Goal: Information Seeking & Learning: Check status

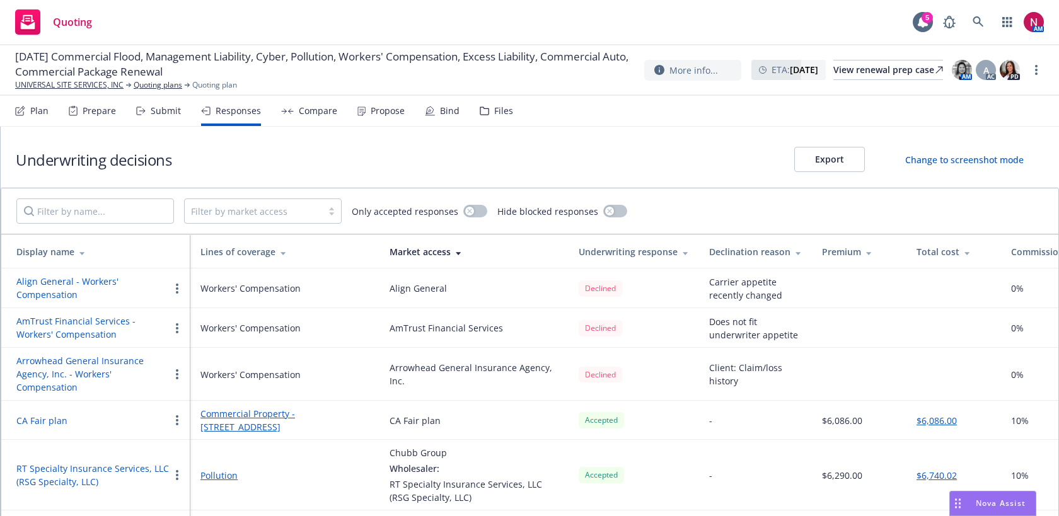
scroll to position [796, 0]
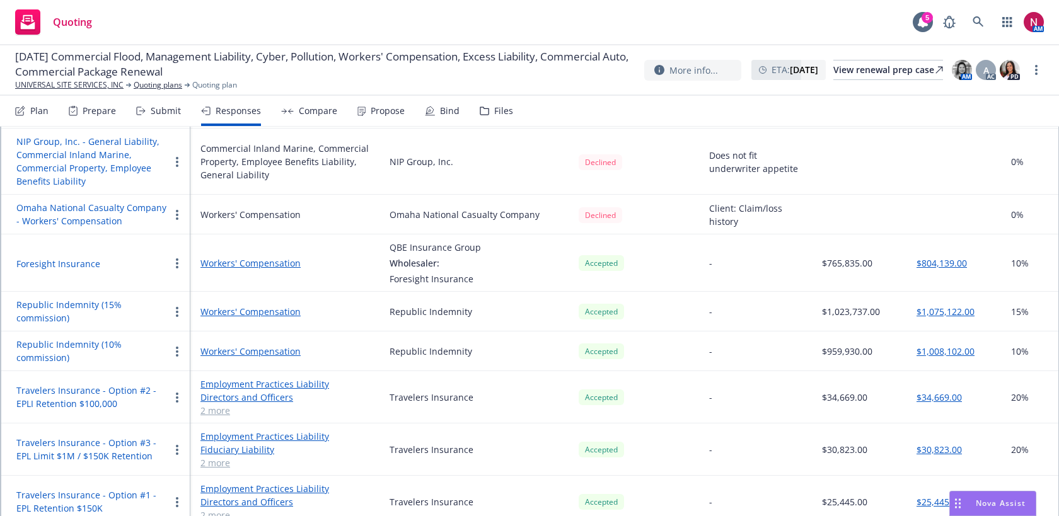
click at [985, 508] on span "Nova Assist" at bounding box center [1000, 503] width 50 height 11
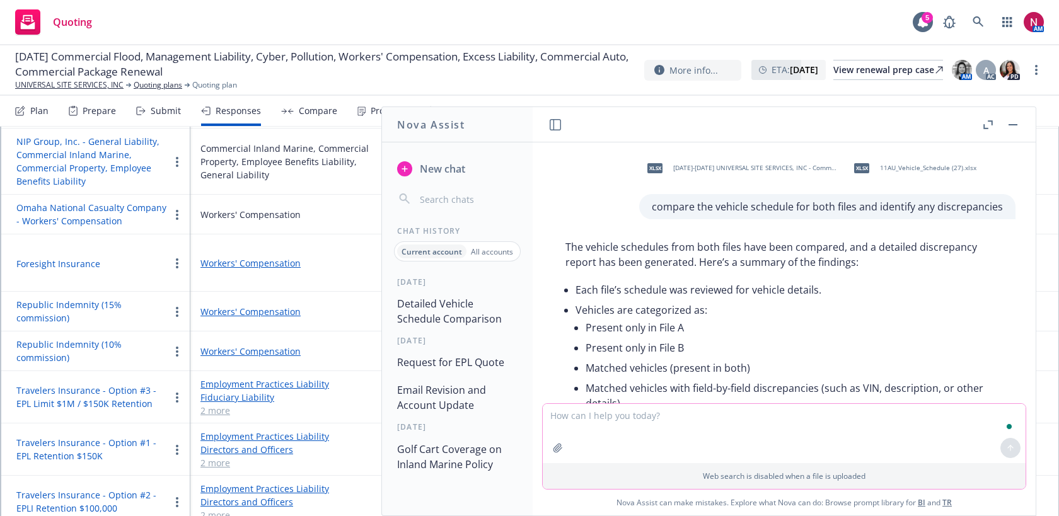
click at [560, 450] on icon "button" at bounding box center [558, 448] width 10 height 10
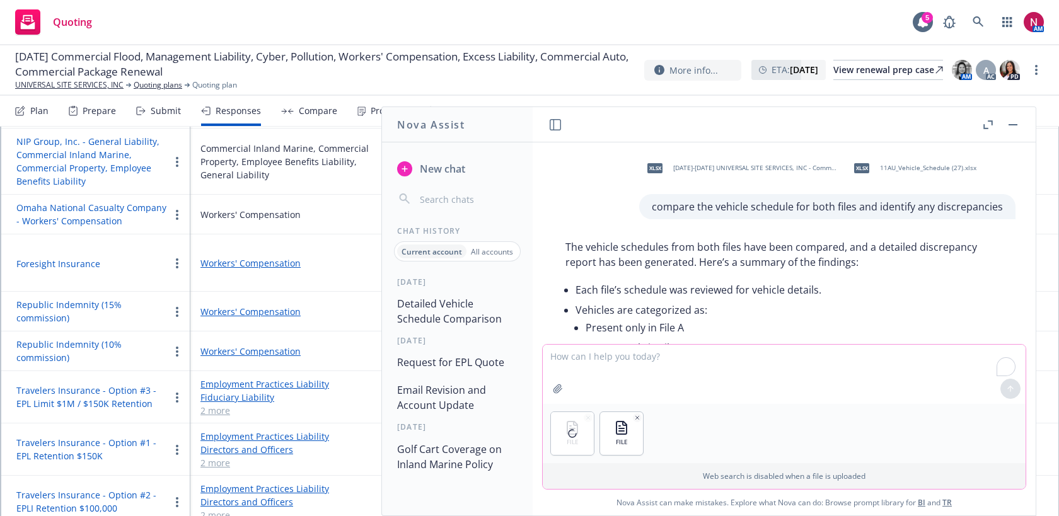
click at [775, 355] on textarea "To enrich screen reader interactions, please activate Accessibility in Grammarl…" at bounding box center [783, 374] width 483 height 59
type textarea "Please compare whether there are any discrepancies"
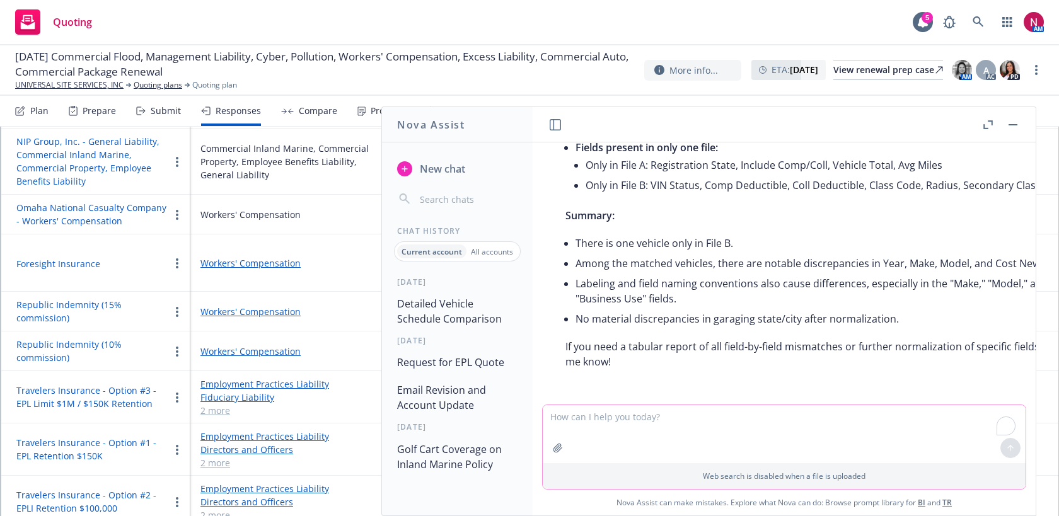
scroll to position [1982, 0]
click at [763, 422] on textarea "To enrich screen reader interactions, please activate Accessibility in Grammarl…" at bounding box center [783, 434] width 483 height 58
type textarea "which is File B"
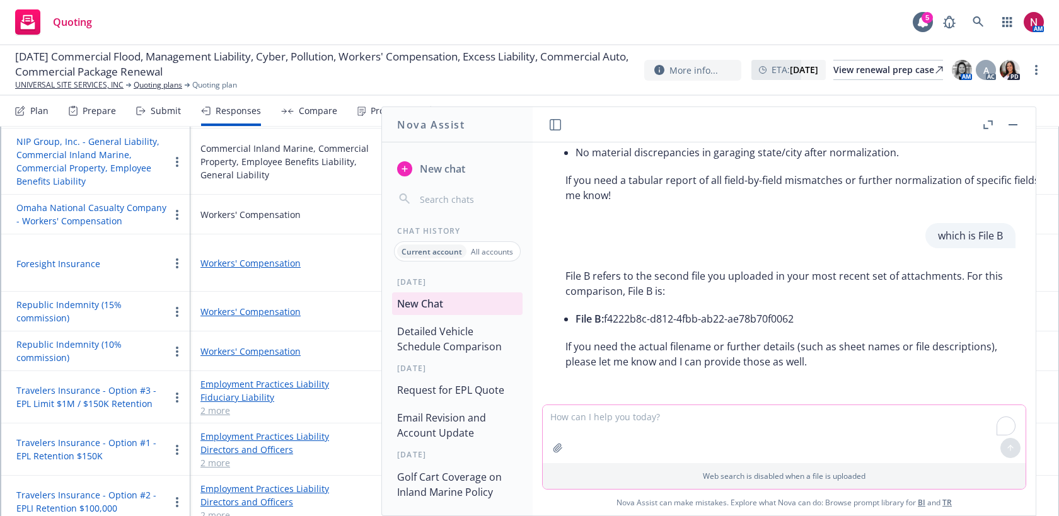
scroll to position [2148, 0]
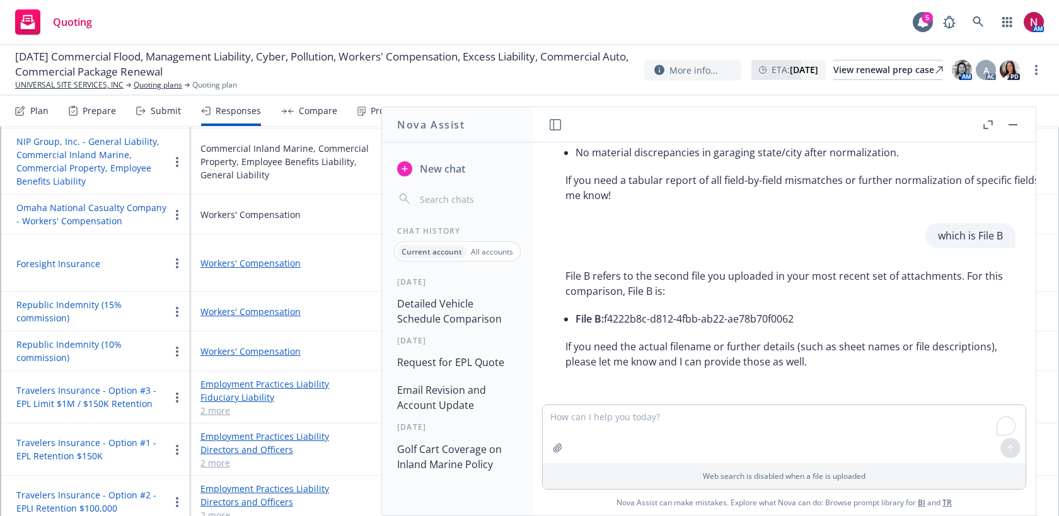
drag, startPoint x: 607, startPoint y: 317, endPoint x: 806, endPoint y: 322, distance: 198.5
click at [806, 322] on li "File B: f4222b8c-d812-4fbb-ab22-ae78b70f0062" at bounding box center [788, 319] width 427 height 20
click at [804, 429] on textarea "To enrich screen reader interactions, please activate Accessibility in Grammarl…" at bounding box center [783, 434] width 483 height 58
type textarea "actual filename"
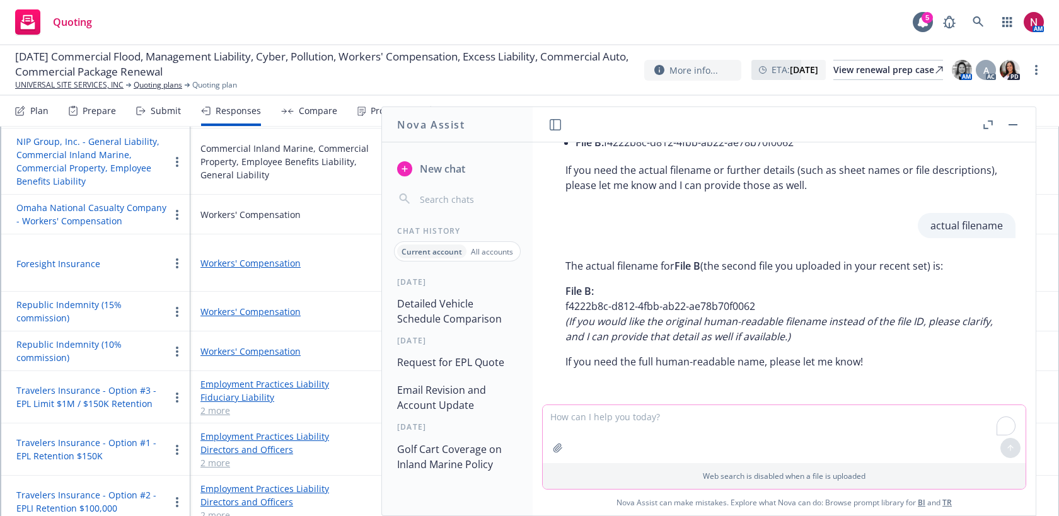
scroll to position [2324, 0]
type textarea "original human-redable filename"
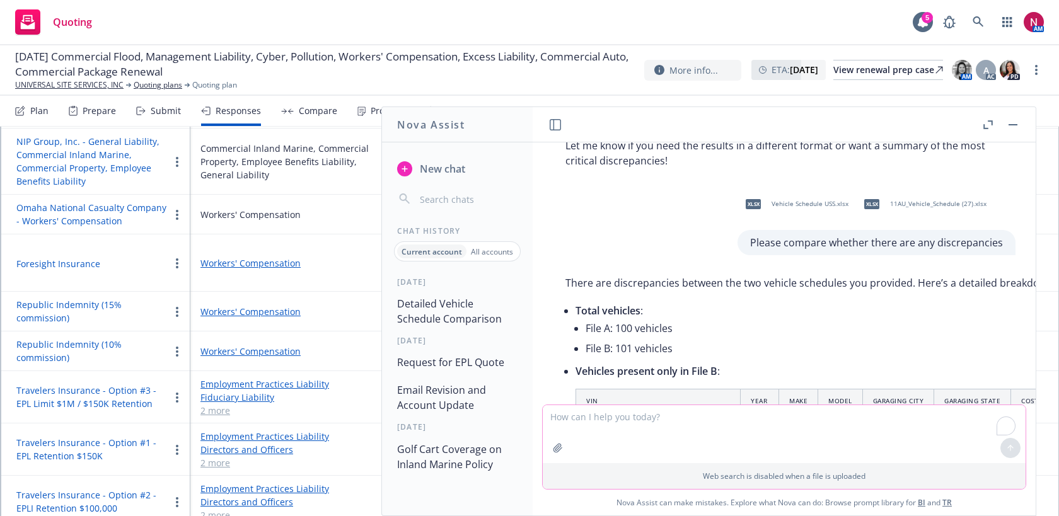
scroll to position [1367, 0]
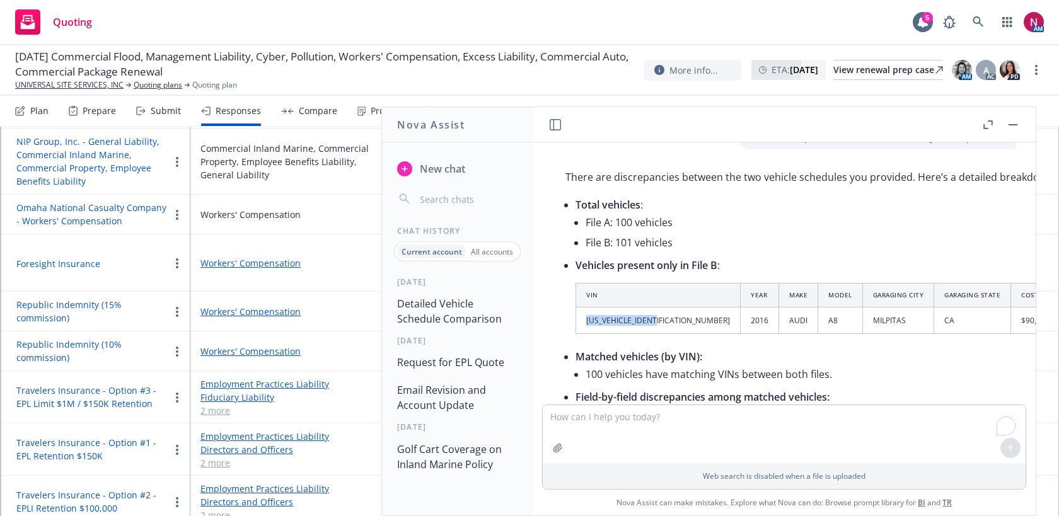
drag, startPoint x: 586, startPoint y: 335, endPoint x: 672, endPoint y: 335, distance: 85.7
click at [672, 334] on td "[US_VEHICLE_IDENTIFICATION_NUMBER]" at bounding box center [658, 320] width 164 height 26
copy td "[US_VEHICLE_IDENTIFICATION_NUMBER]"
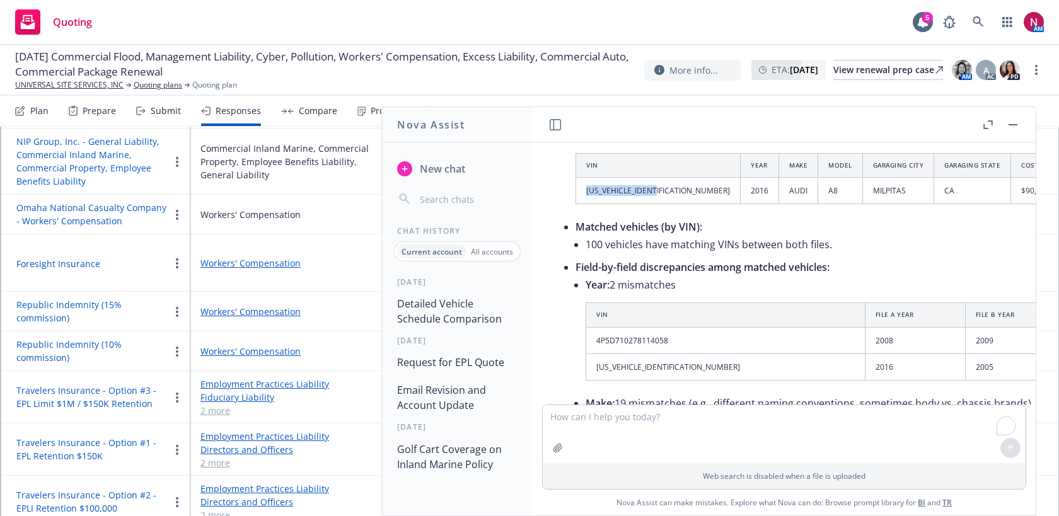
scroll to position [1502, 0]
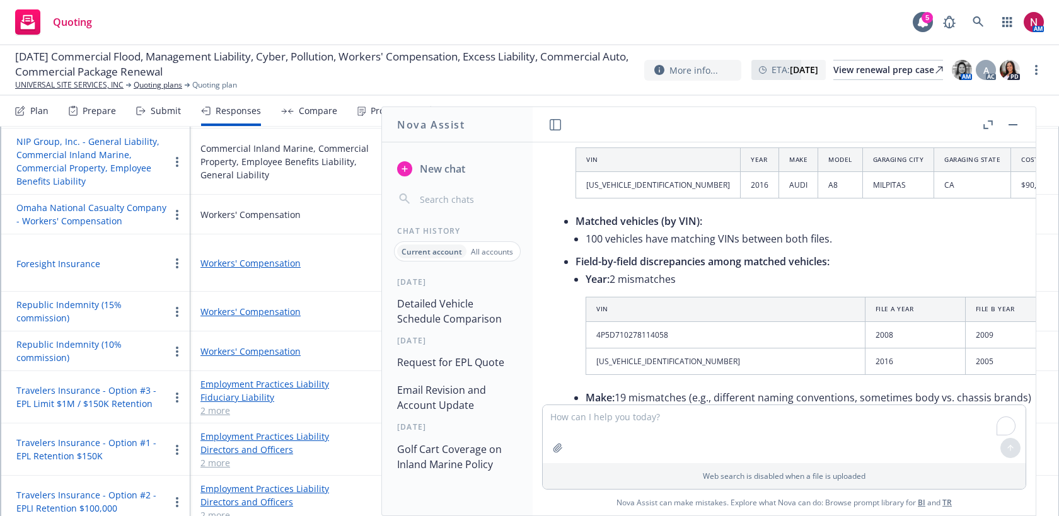
click at [703, 373] on td "[US_VEHICLE_IDENTIFICATION_NUMBER]" at bounding box center [725, 361] width 279 height 26
drag, startPoint x: 679, startPoint y: 376, endPoint x: 589, endPoint y: 374, distance: 90.1
click at [589, 374] on td "[US_VEHICLE_IDENTIFICATION_NUMBER]" at bounding box center [725, 361] width 279 height 26
copy td "[US_VEHICLE_IDENTIFICATION_NUMBER]"
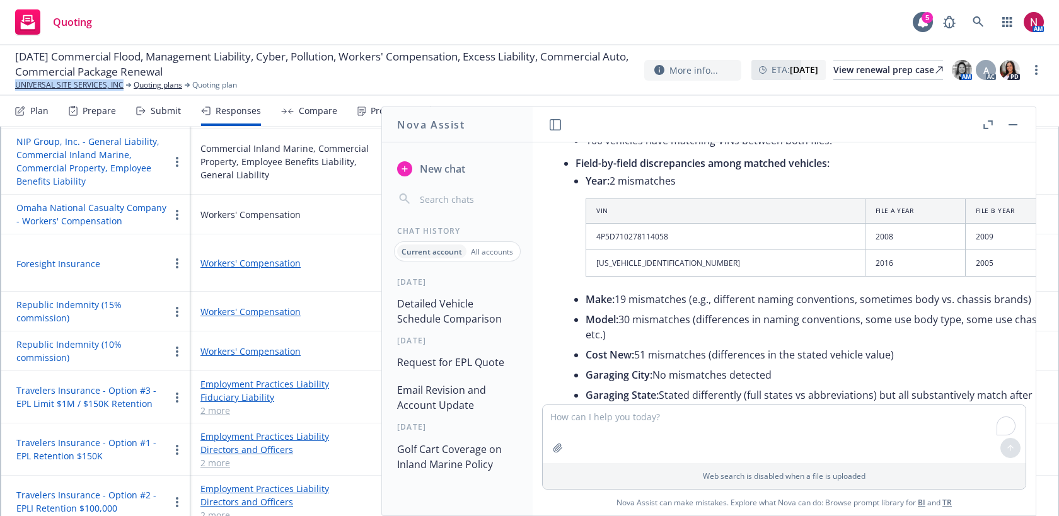
scroll to position [1575, 0]
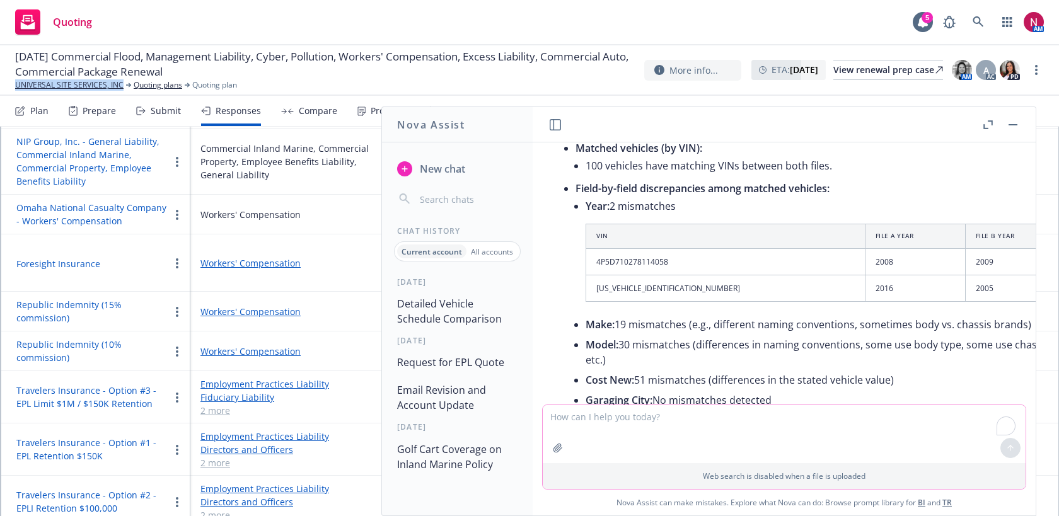
click at [559, 449] on icon "button" at bounding box center [557, 448] width 8 height 8
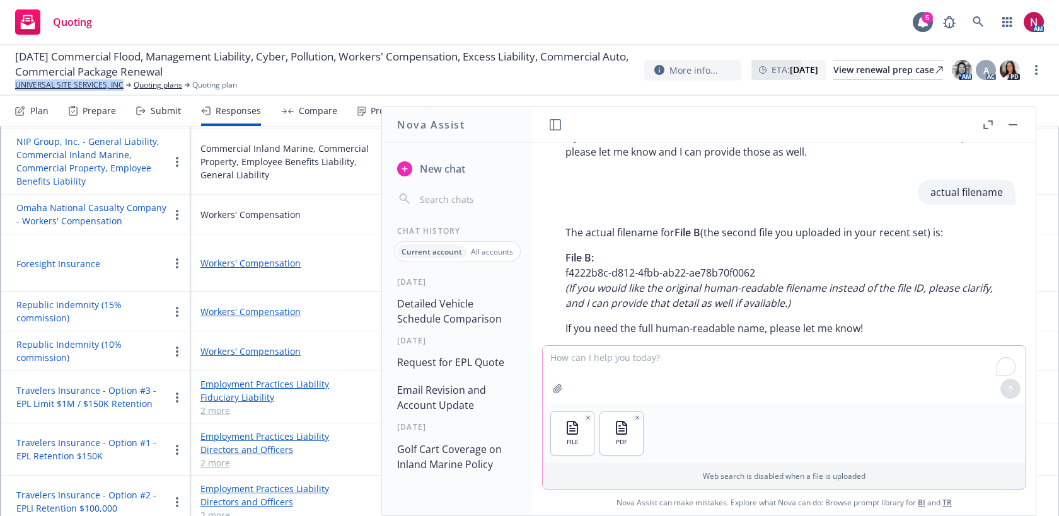
scroll to position [2580, 0]
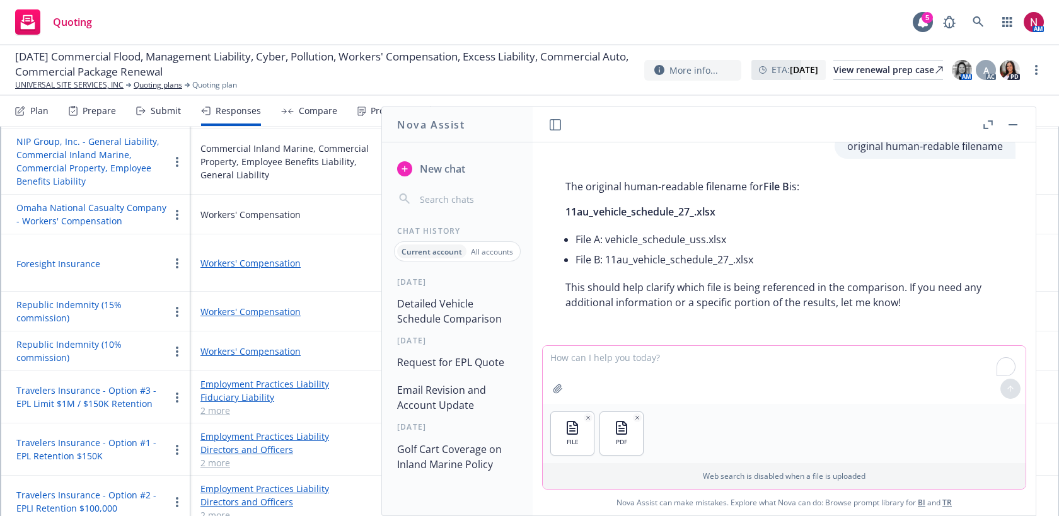
click at [728, 357] on textarea "To enrich screen reader interactions, please activate Accessibility in Grammarl…" at bounding box center [783, 375] width 483 height 58
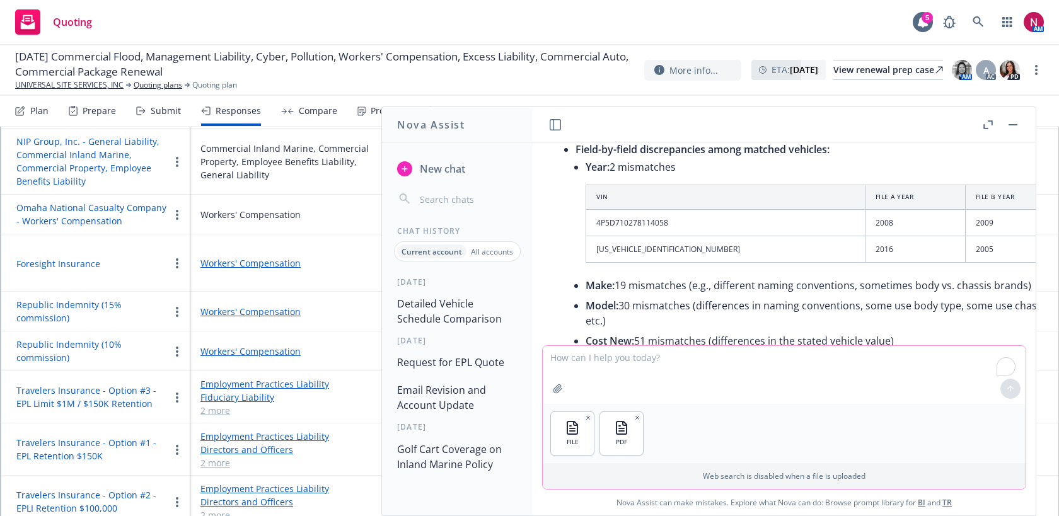
scroll to position [2418, 0]
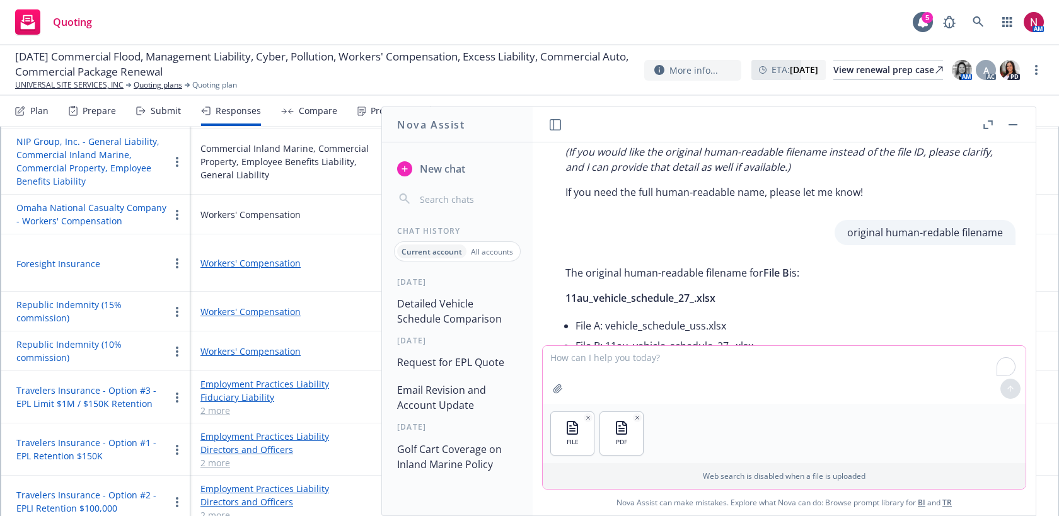
click at [711, 363] on textarea "To enrich screen reader interactions, please activate Accessibility in Grammarl…" at bounding box center [783, 375] width 483 height 58
type textarea "compare both files to find any discepancies for the listed equipment"
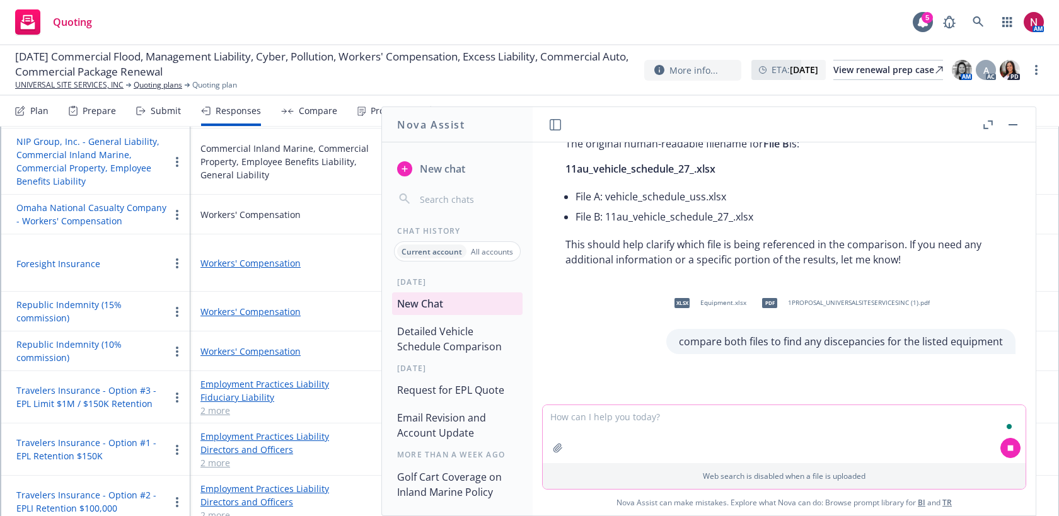
scroll to position [2623, 0]
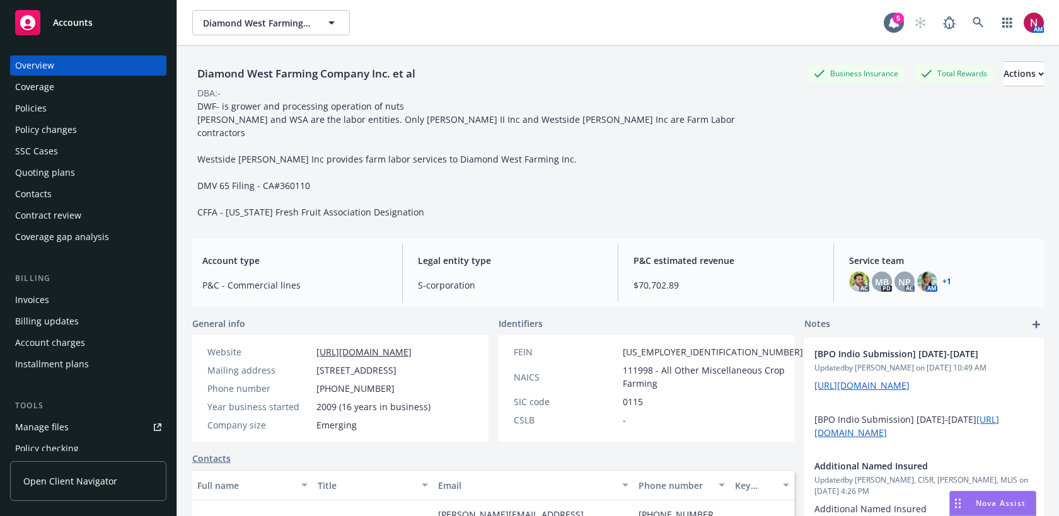
scroll to position [11, 0]
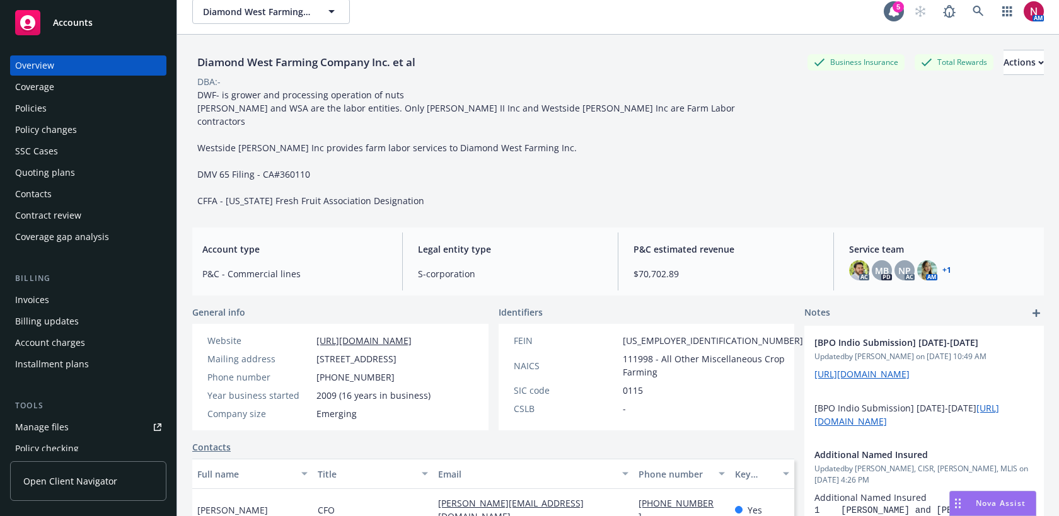
click at [978, 500] on span "Nova Assist" at bounding box center [1000, 503] width 50 height 11
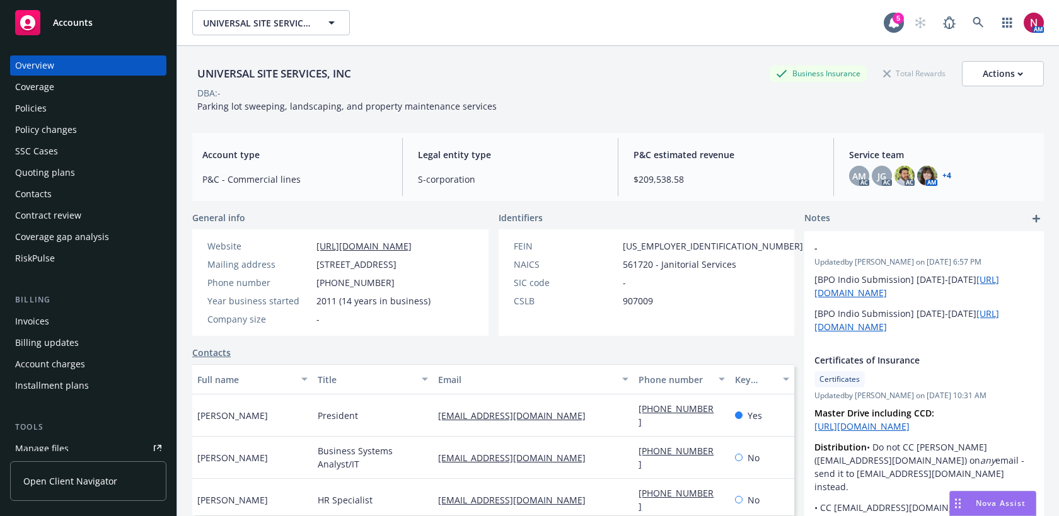
click at [84, 111] on div "Policies" at bounding box center [88, 108] width 146 height 20
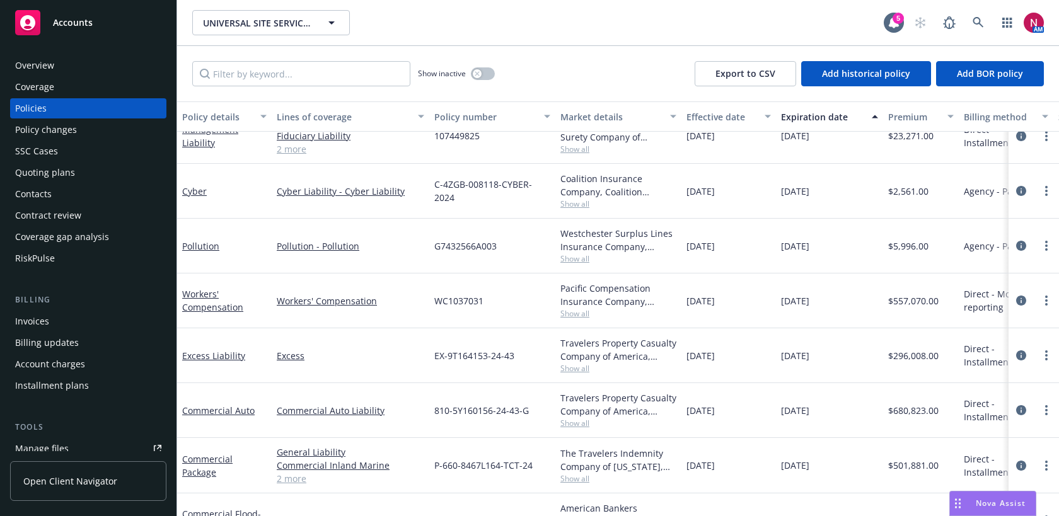
scroll to position [156, 0]
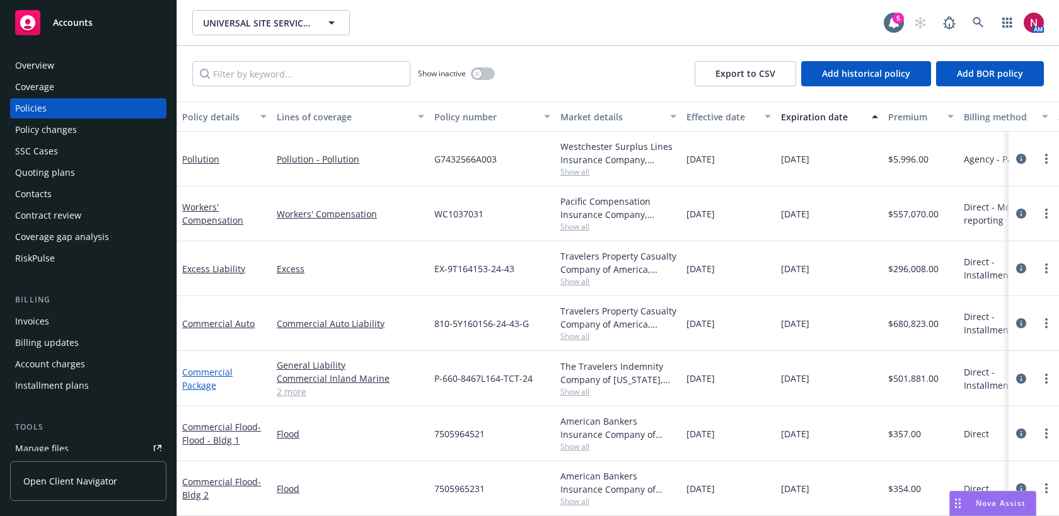
click at [205, 367] on link "Commercial Package" at bounding box center [207, 378] width 50 height 25
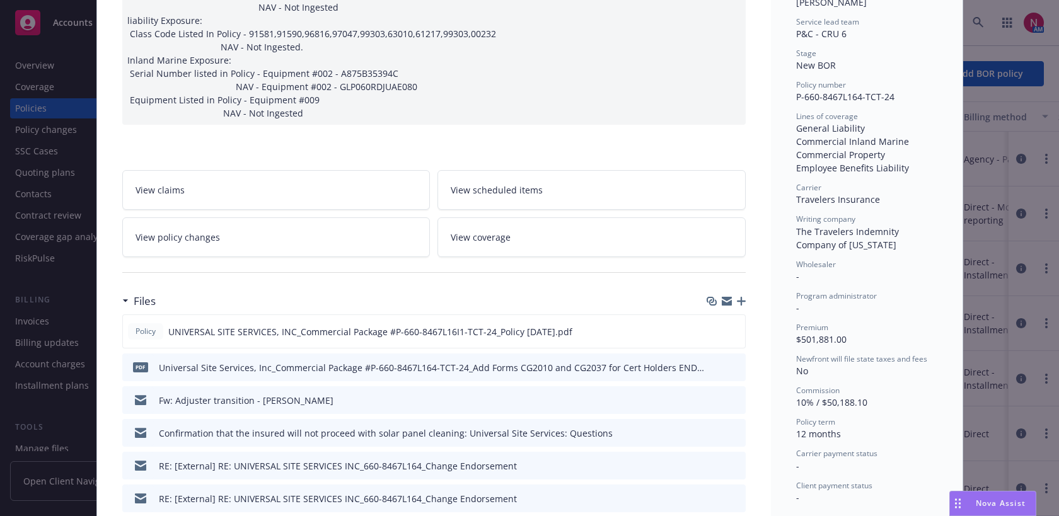
scroll to position [261, 0]
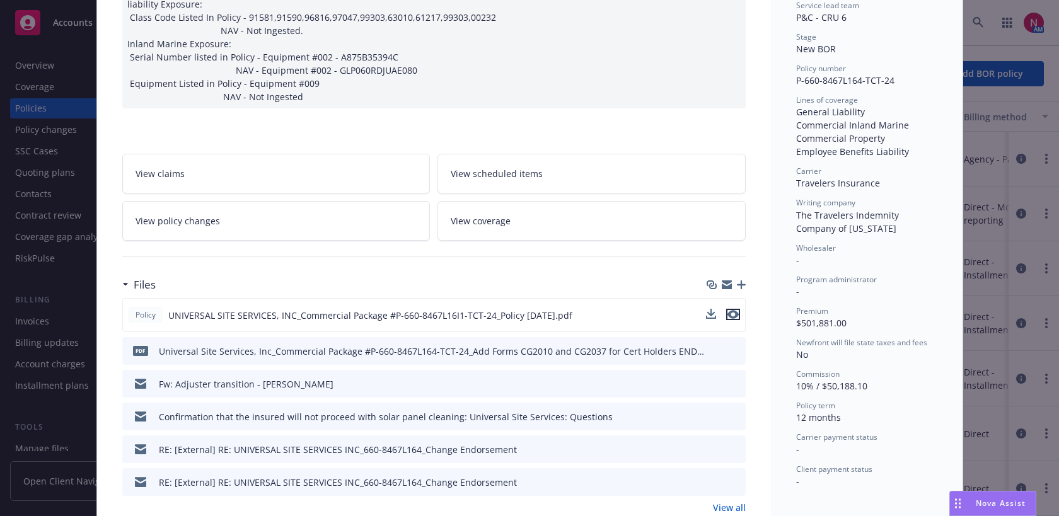
click at [736, 310] on icon "preview file" at bounding box center [732, 314] width 11 height 9
